Goal: Task Accomplishment & Management: Use online tool/utility

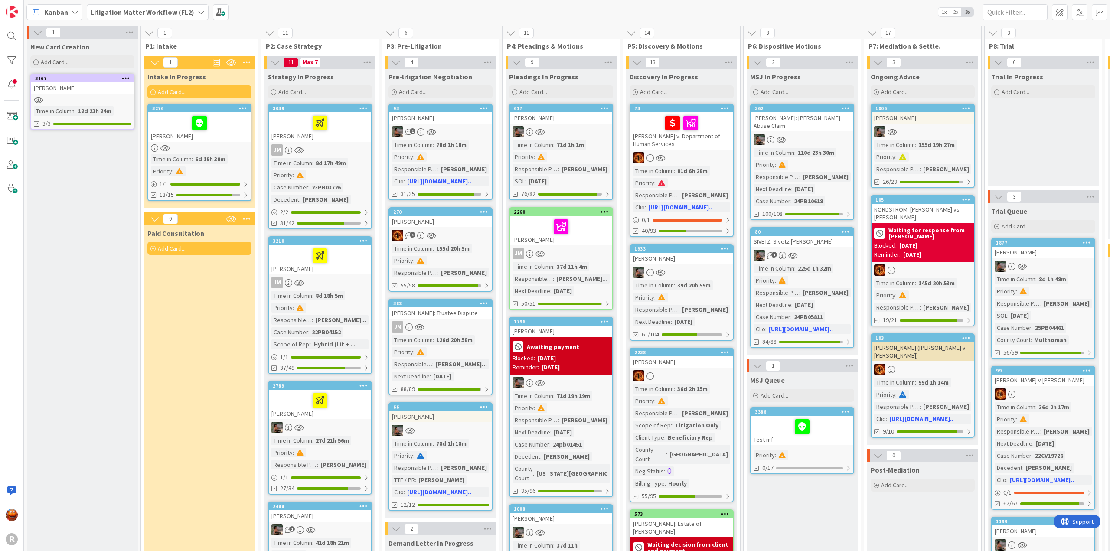
click at [347, 150] on div "JM" at bounding box center [320, 149] width 102 height 11
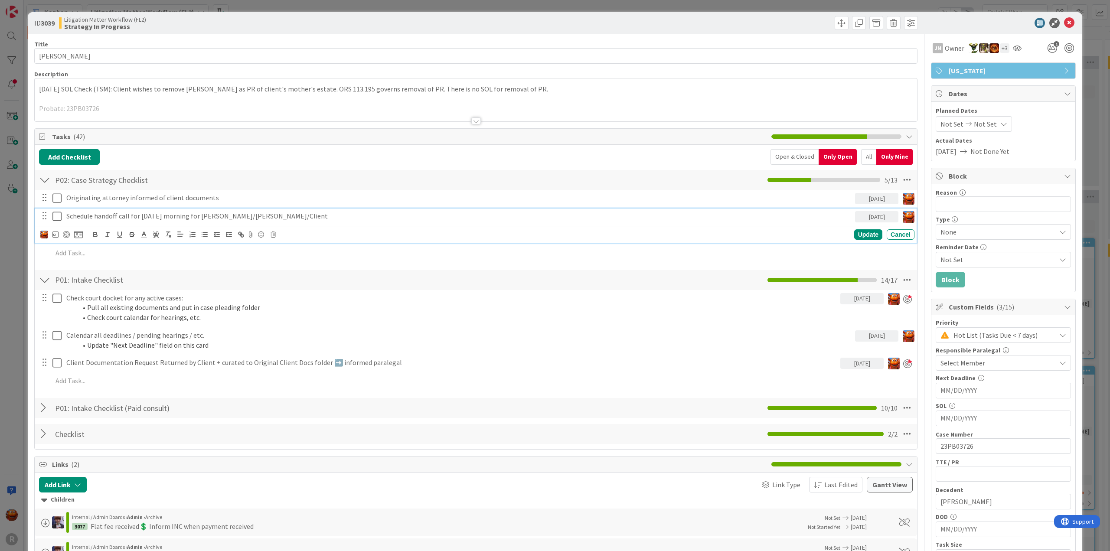
click at [203, 216] on p "Schedule handoff call for Friday 10/17 morning for Nic/Tyler/Client" at bounding box center [458, 216] width 785 height 10
click at [65, 235] on div at bounding box center [66, 234] width 7 height 7
click at [974, 446] on input "23PB03726" at bounding box center [1003, 446] width 135 height 16
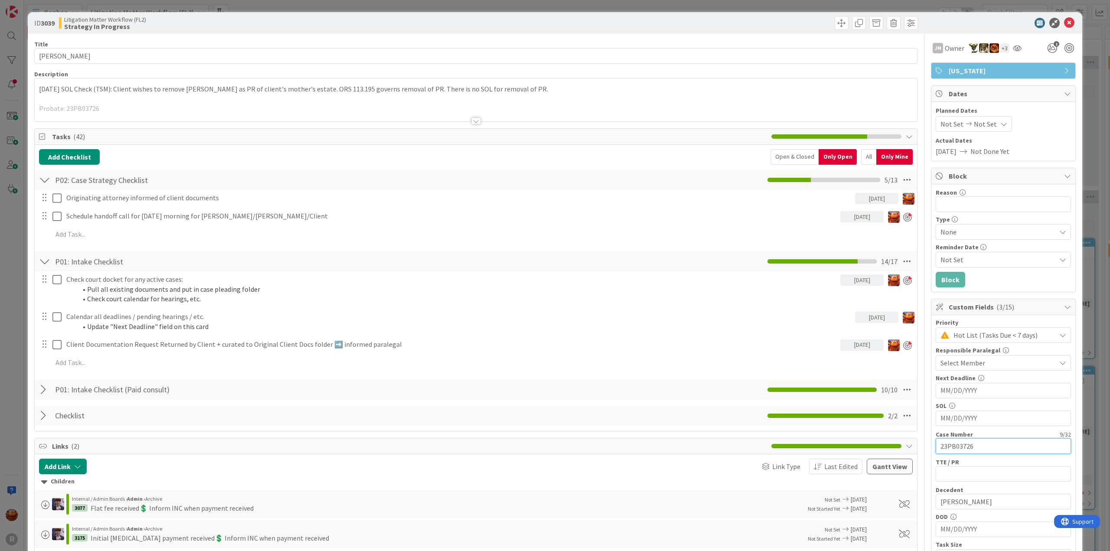
click at [974, 446] on input "23PB03726" at bounding box center [1003, 446] width 135 height 16
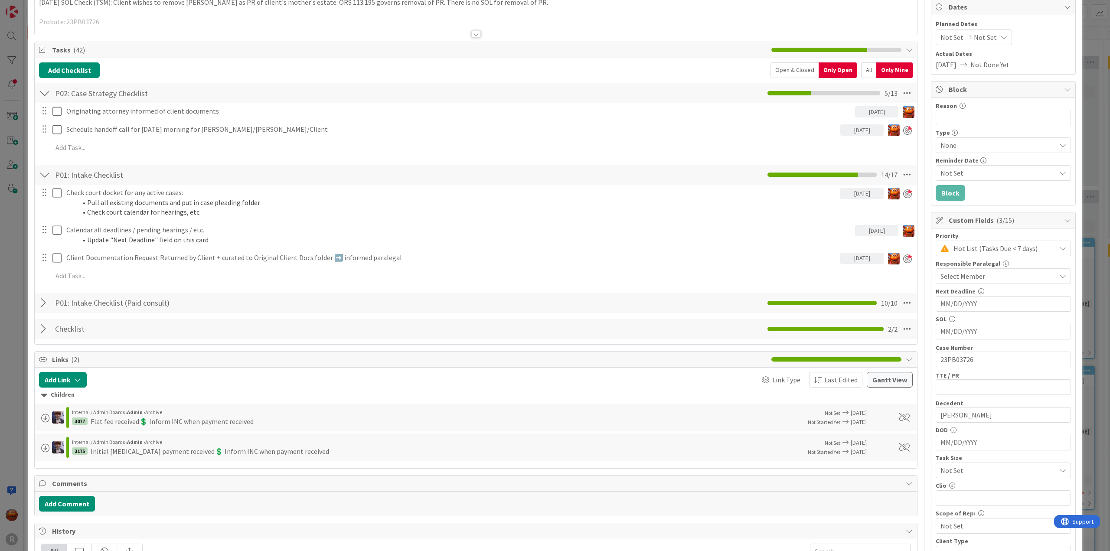
click at [962, 273] on span "Select Member" at bounding box center [963, 276] width 45 height 10
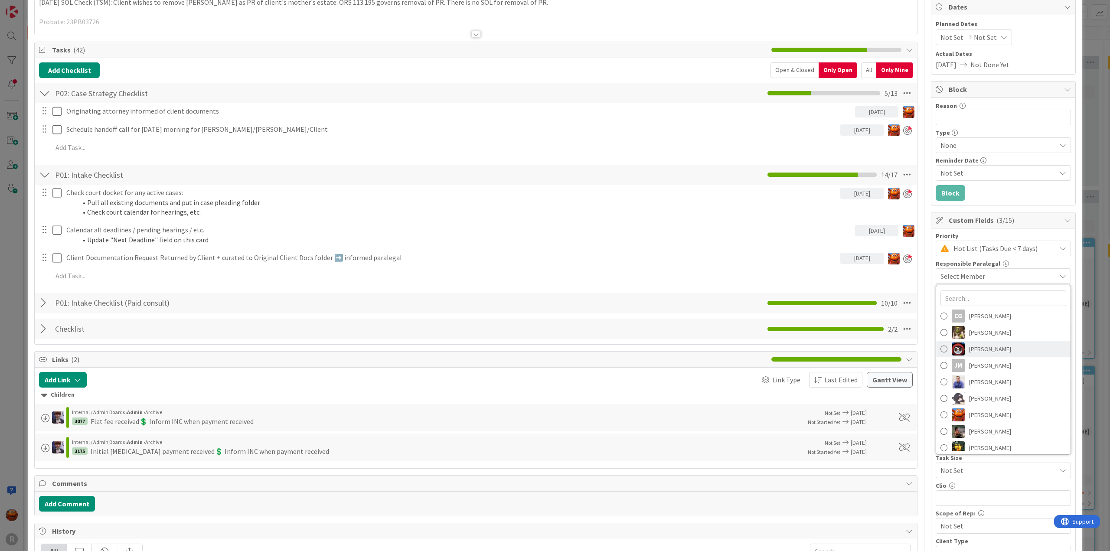
click at [973, 346] on span "Jasmin Sanchez" at bounding box center [990, 349] width 42 height 13
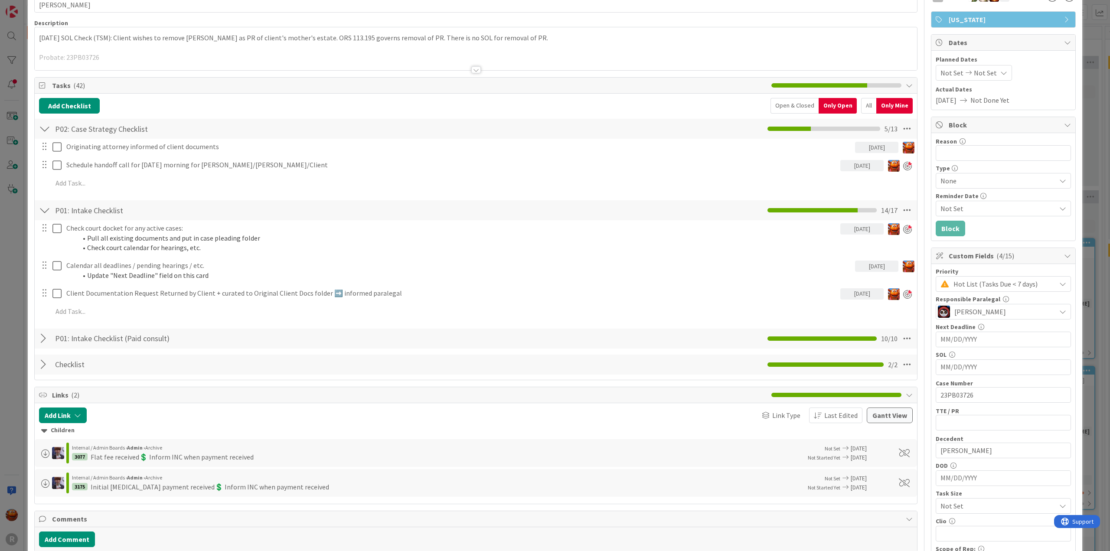
scroll to position [0, 0]
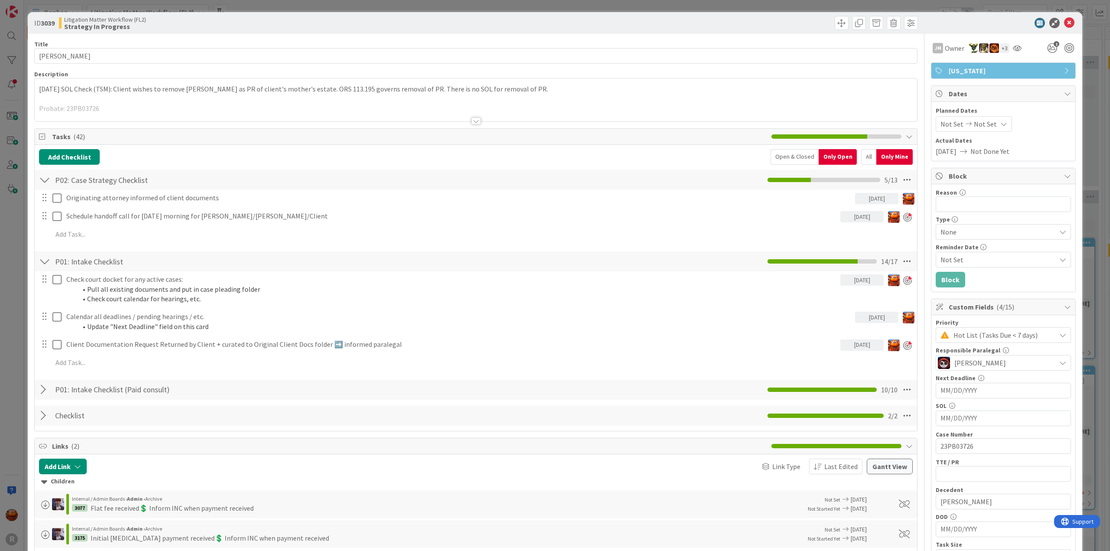
click at [861, 159] on div "All" at bounding box center [868, 157] width 15 height 16
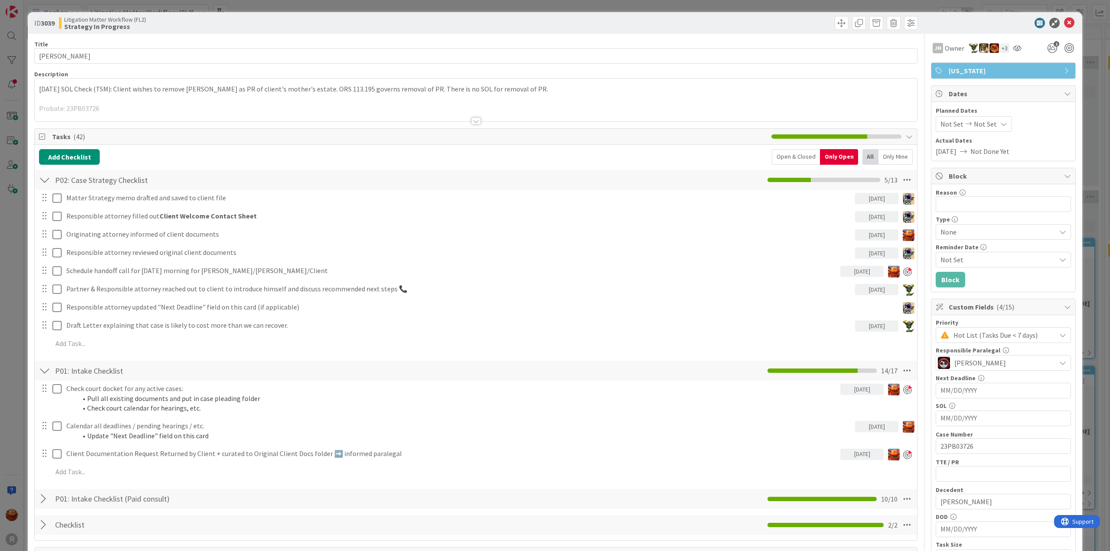
click at [157, 105] on div at bounding box center [476, 110] width 883 height 22
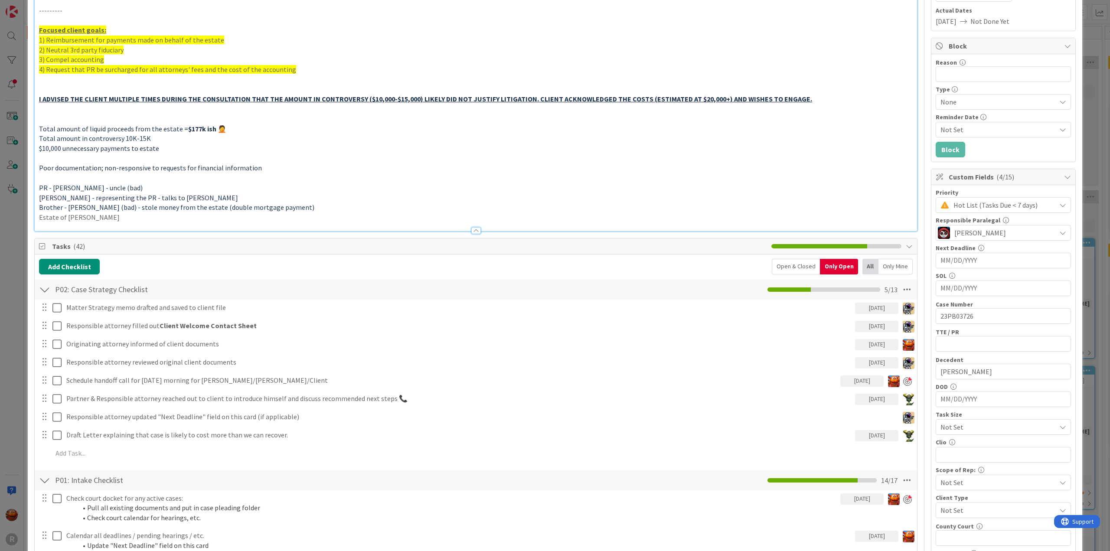
scroll to position [304, 0]
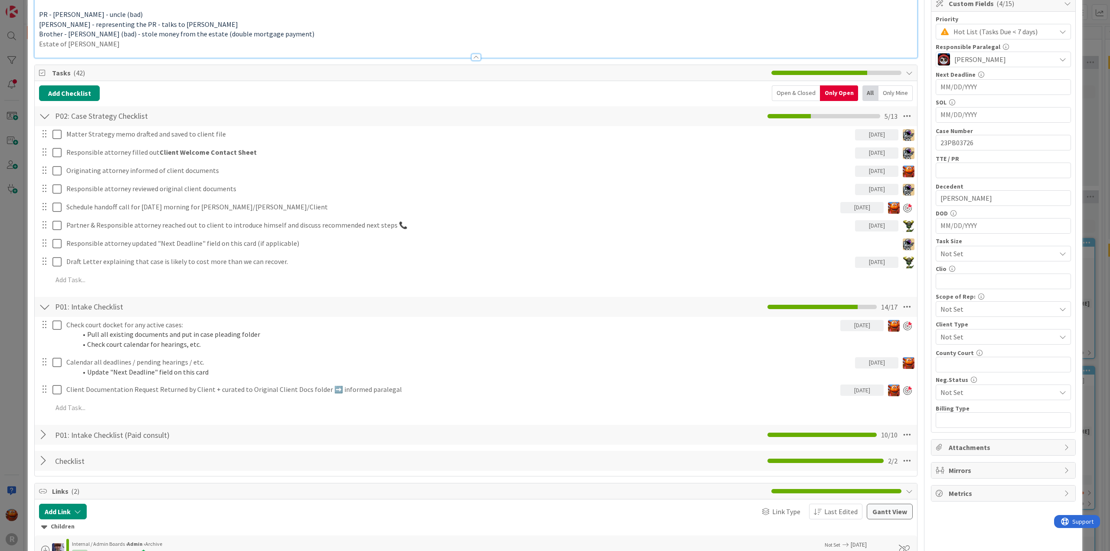
click at [801, 94] on div "Open & Closed" at bounding box center [796, 93] width 48 height 16
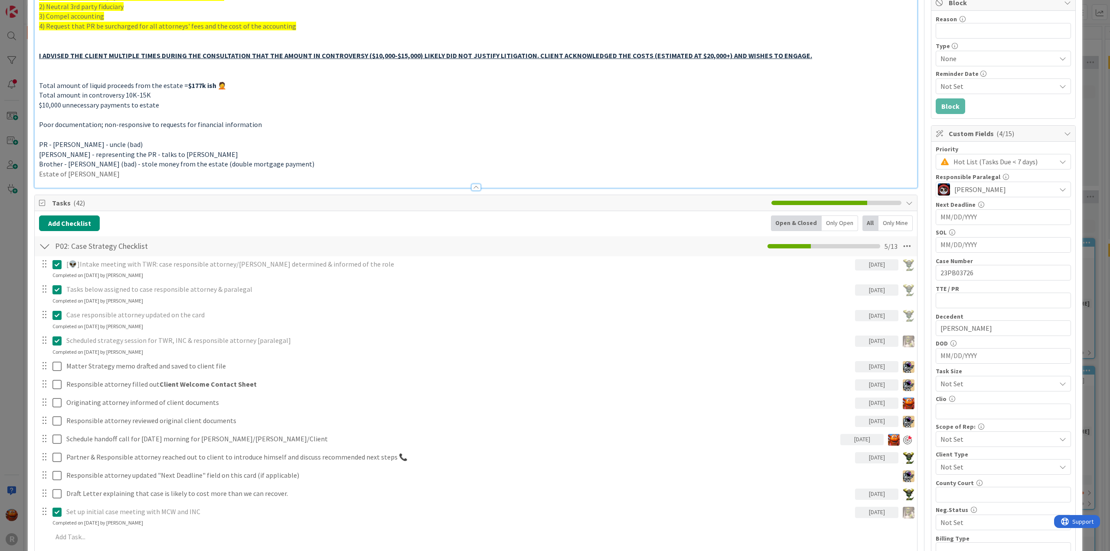
scroll to position [0, 0]
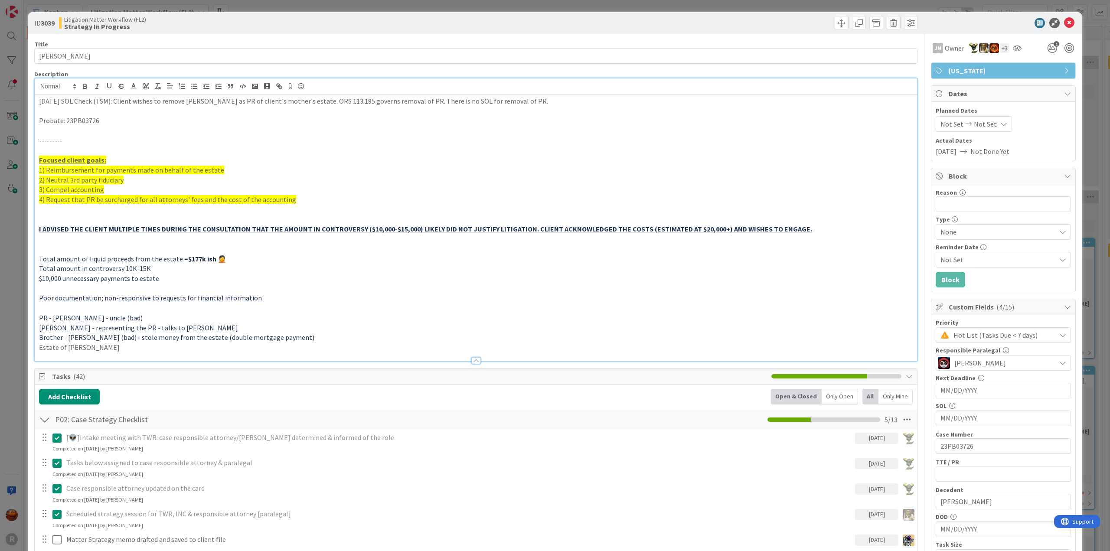
click at [842, 399] on div "Only Open" at bounding box center [840, 397] width 36 height 16
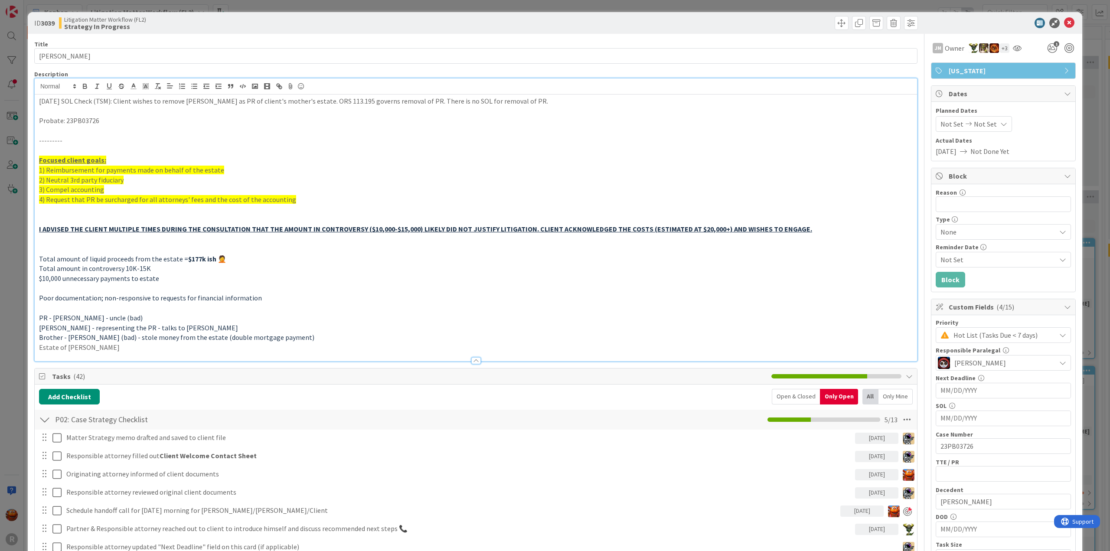
click at [10, 203] on div "ID 3039 Litigation Matter Workflow (FL2) Strategy In Progress Title 16 / 128 NY…" at bounding box center [555, 275] width 1110 height 551
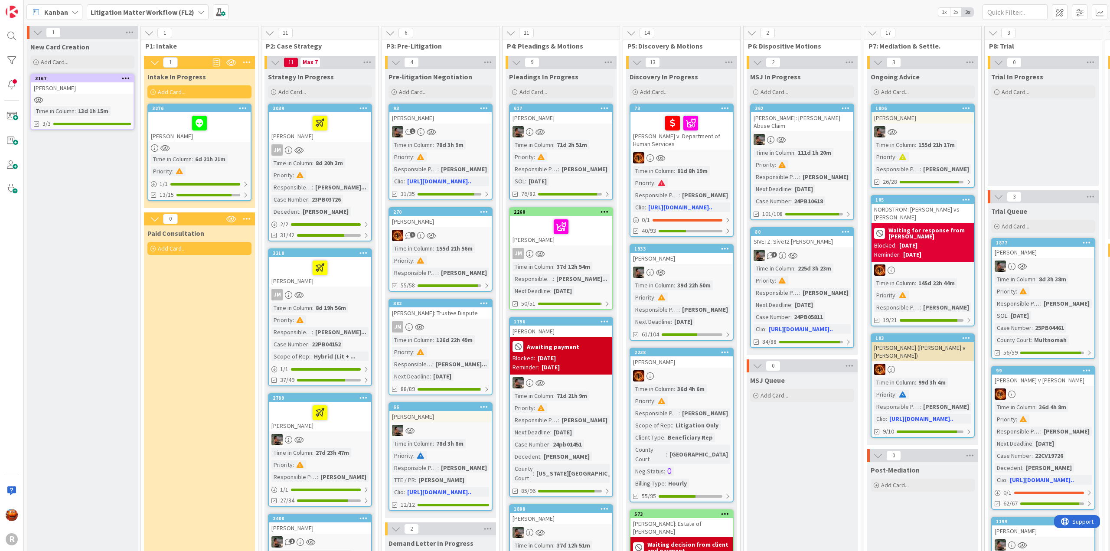
click at [183, 14] on b "Litigation Matter Workflow (FL2)" at bounding box center [143, 12] width 104 height 9
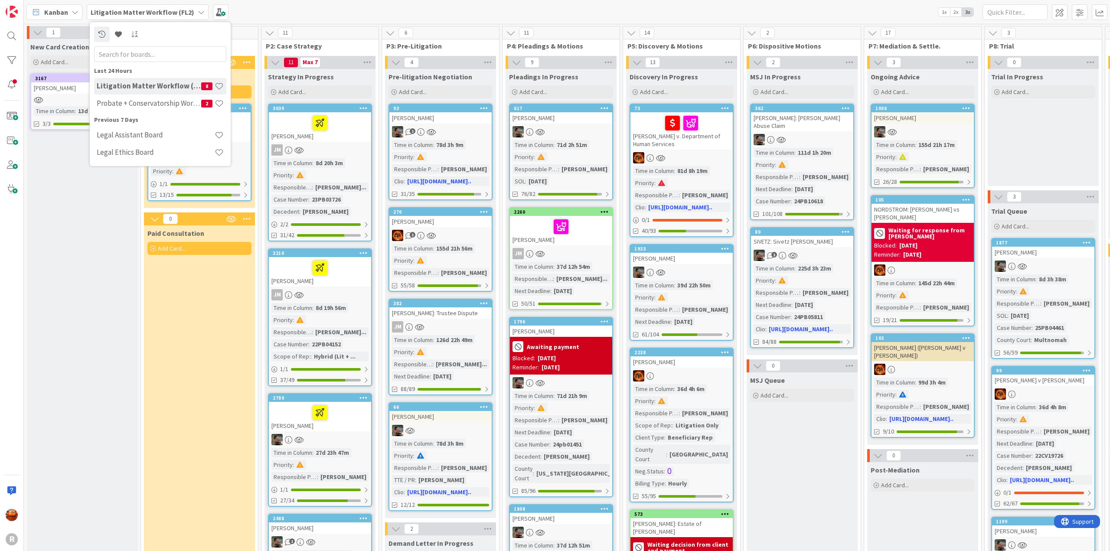
click at [56, 13] on span "Kanban" at bounding box center [56, 12] width 24 height 10
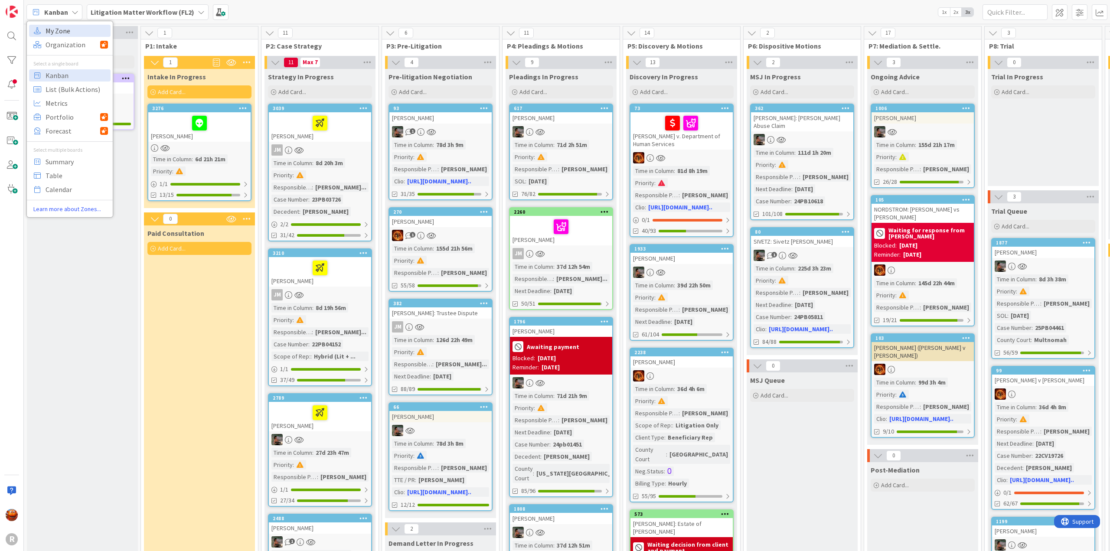
click at [56, 29] on span "My Zone" at bounding box center [77, 30] width 62 height 13
